Goal: Task Accomplishment & Management: Use online tool/utility

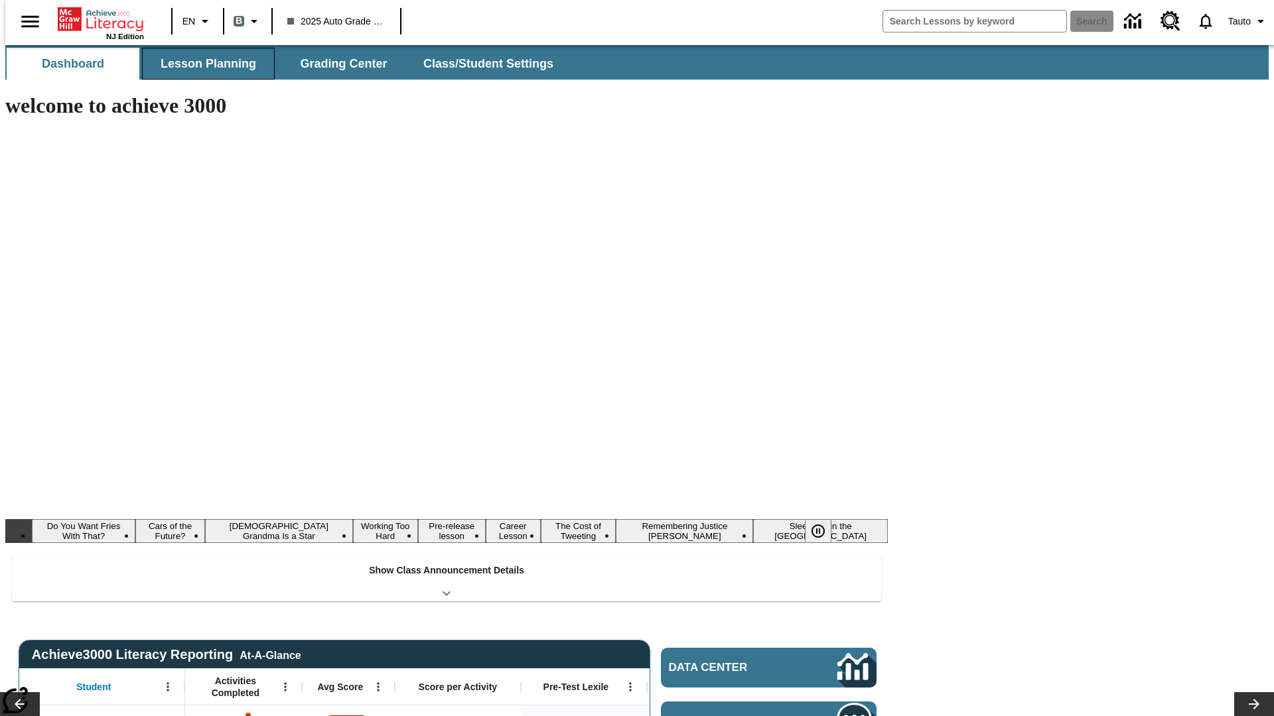
click at [203, 64] on button "Lesson Planning" at bounding box center [208, 64] width 133 height 32
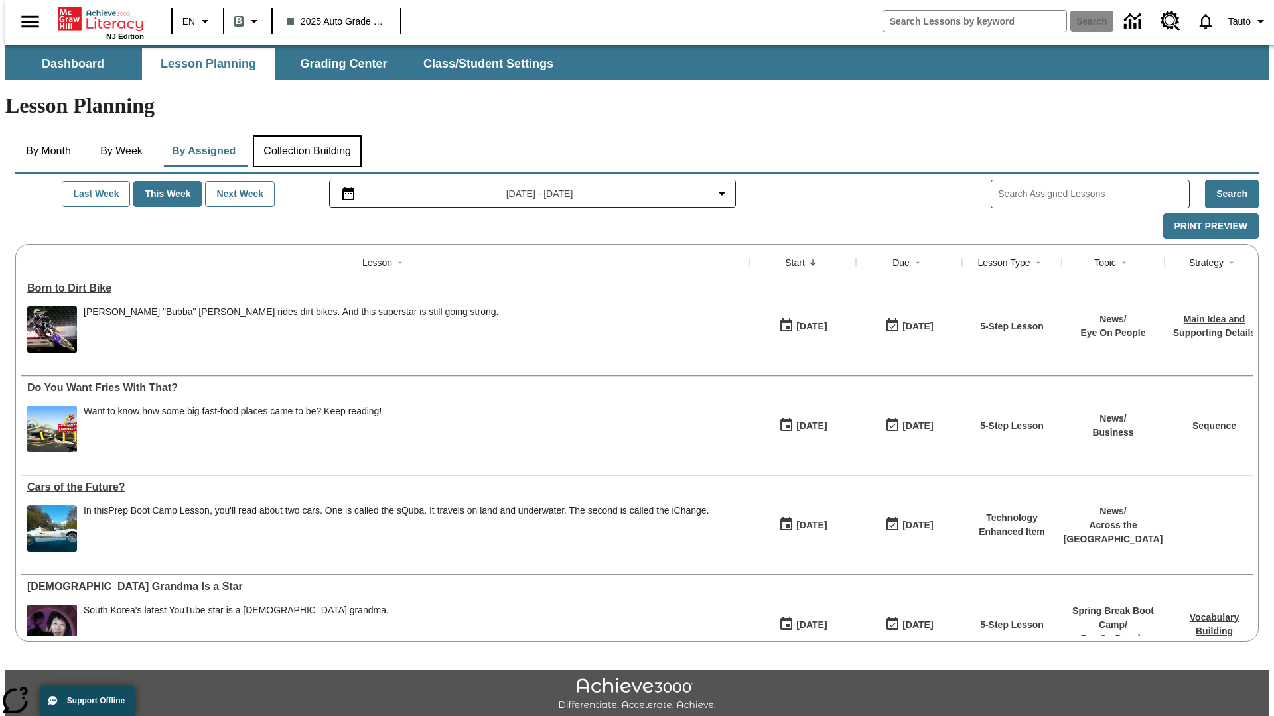
click at [306, 135] on button "Collection Building" at bounding box center [307, 151] width 109 height 32
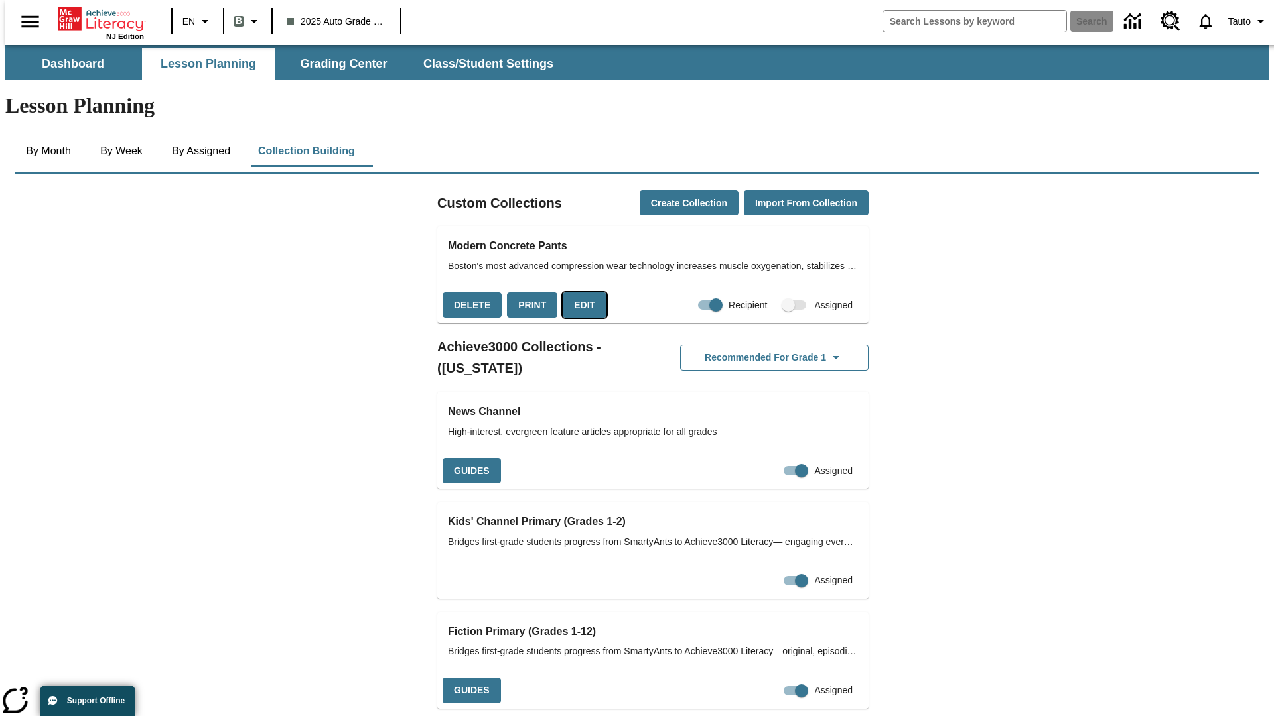
click at [580, 293] on button "Edit" at bounding box center [585, 306] width 44 height 26
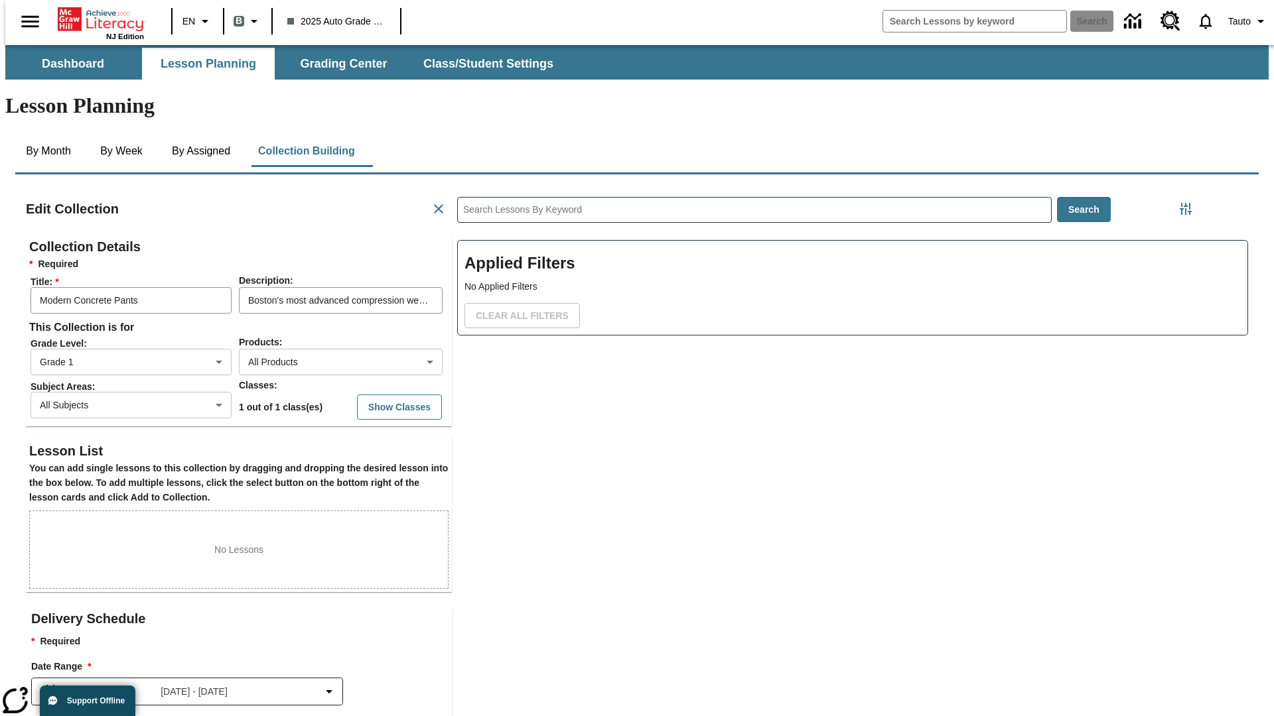
scroll to position [1, 1]
click at [319, 314] on body "Skip to main content NJ Edition EN B 2025 Auto Grade 1 B Search 0 Tauto Dashboa…" at bounding box center [636, 461] width 1263 height 832
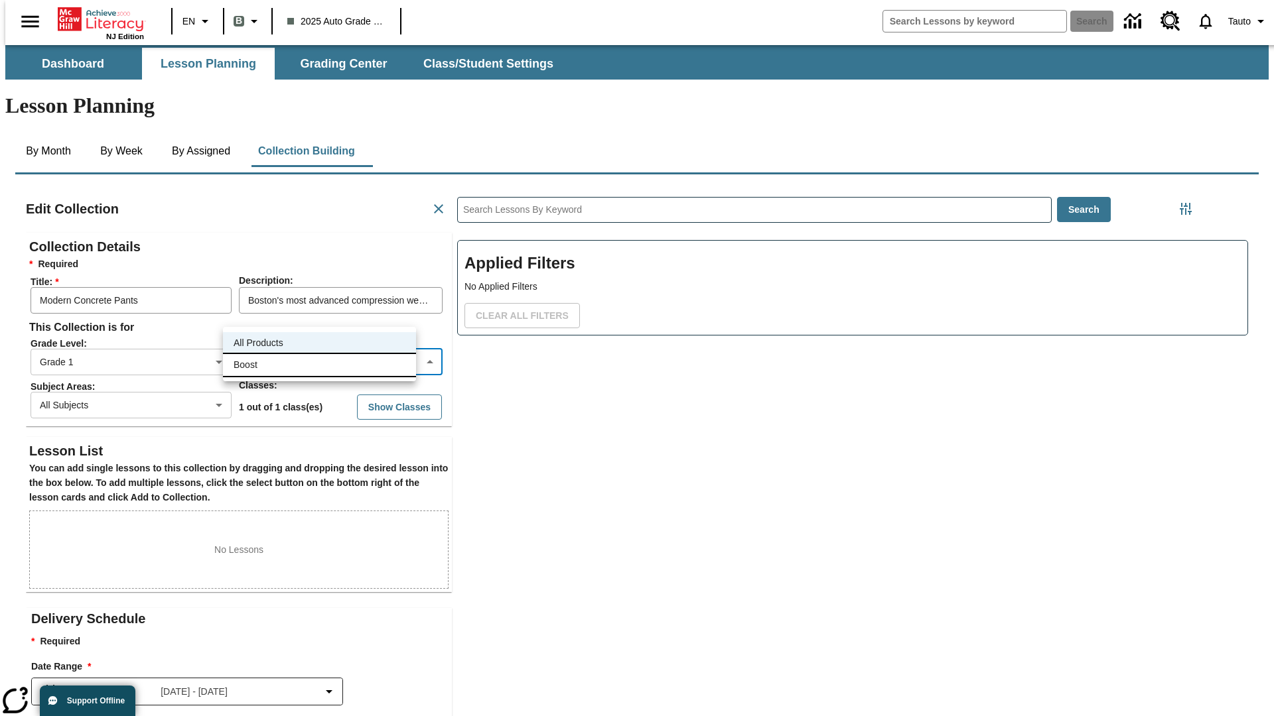
click at [319, 365] on li "Boost" at bounding box center [319, 365] width 193 height 22
type input "12"
